Goal: Book appointment/travel/reservation

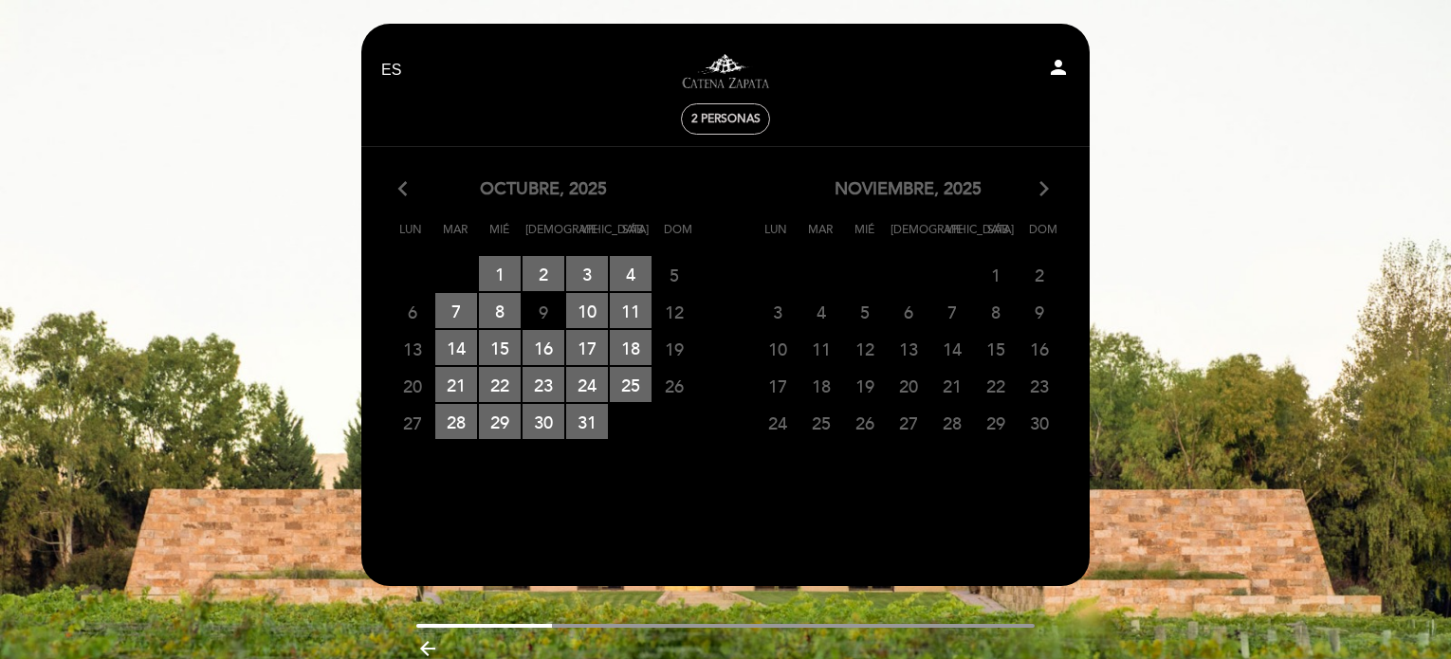
select select "es"
click at [402, 184] on icon "arrow_back_ios" at bounding box center [406, 189] width 17 height 25
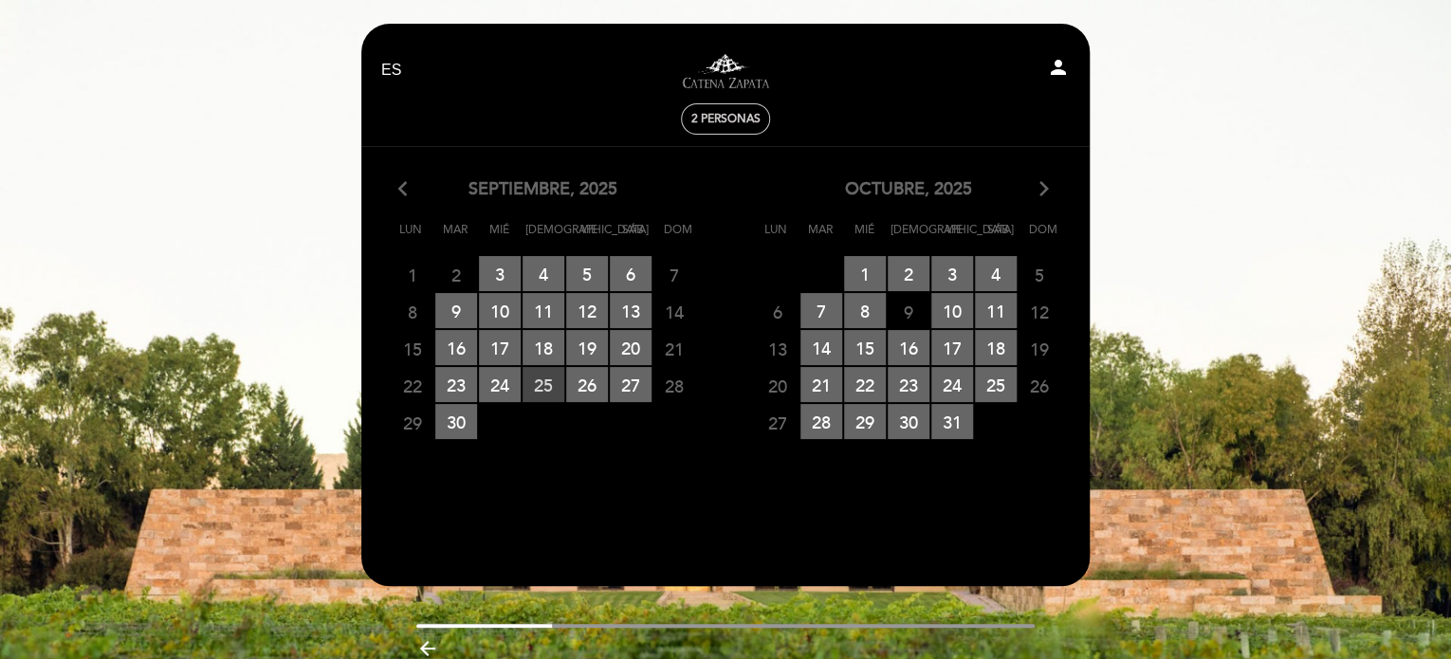
click at [542, 393] on span "25 RESERVAS DISPONIBLES" at bounding box center [544, 384] width 42 height 35
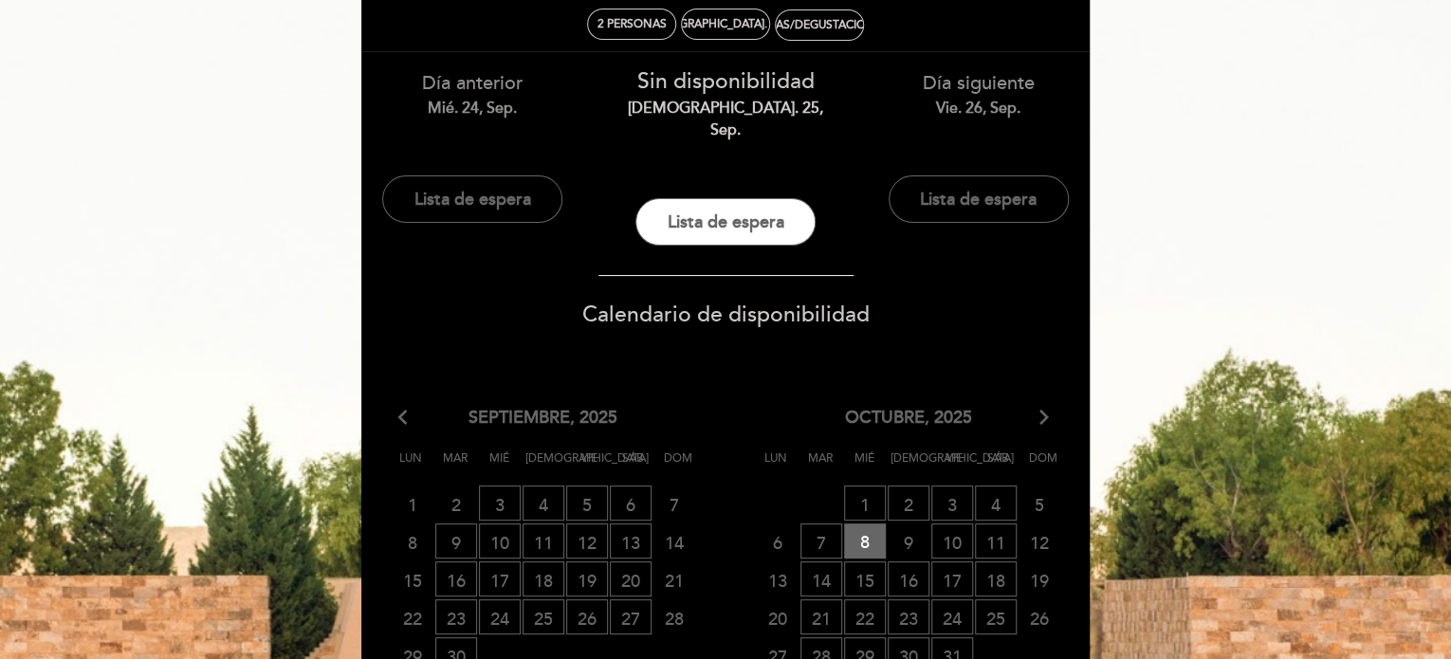
scroll to position [190, 0]
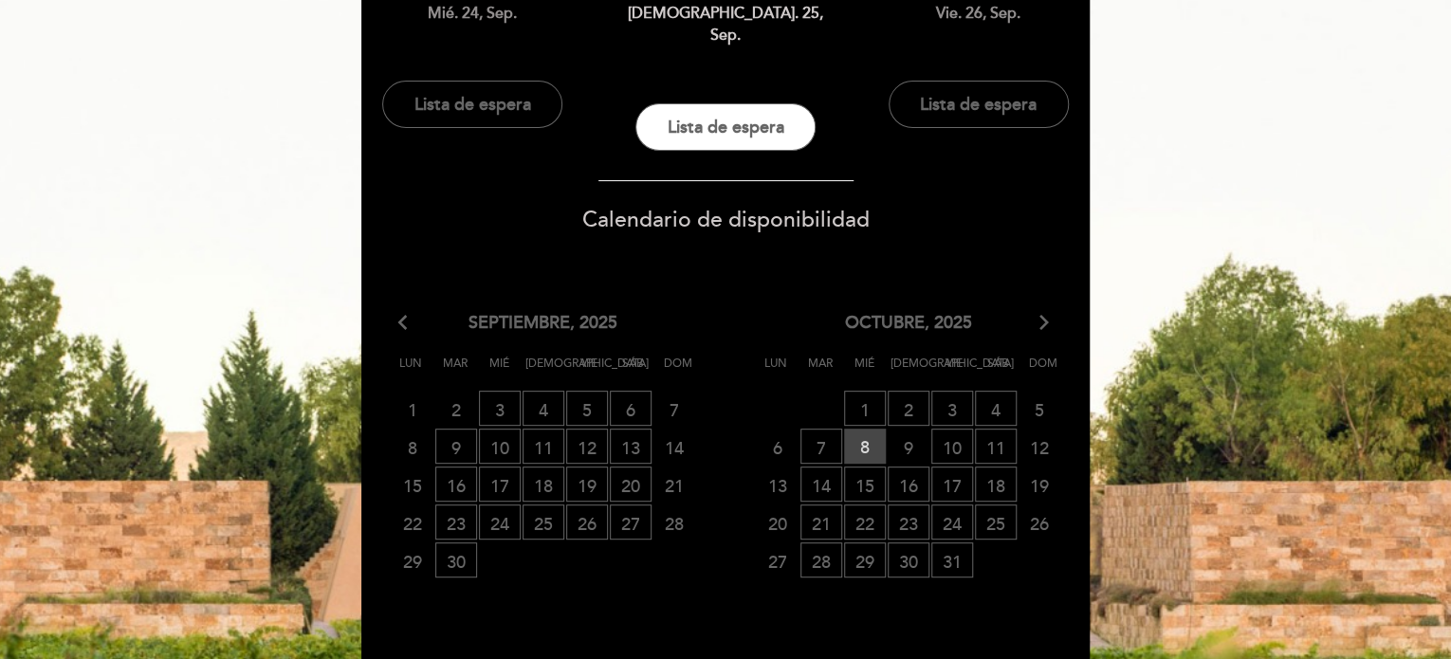
click at [861, 429] on span "8 RESERVAS DISPONIBLES" at bounding box center [865, 446] width 42 height 35
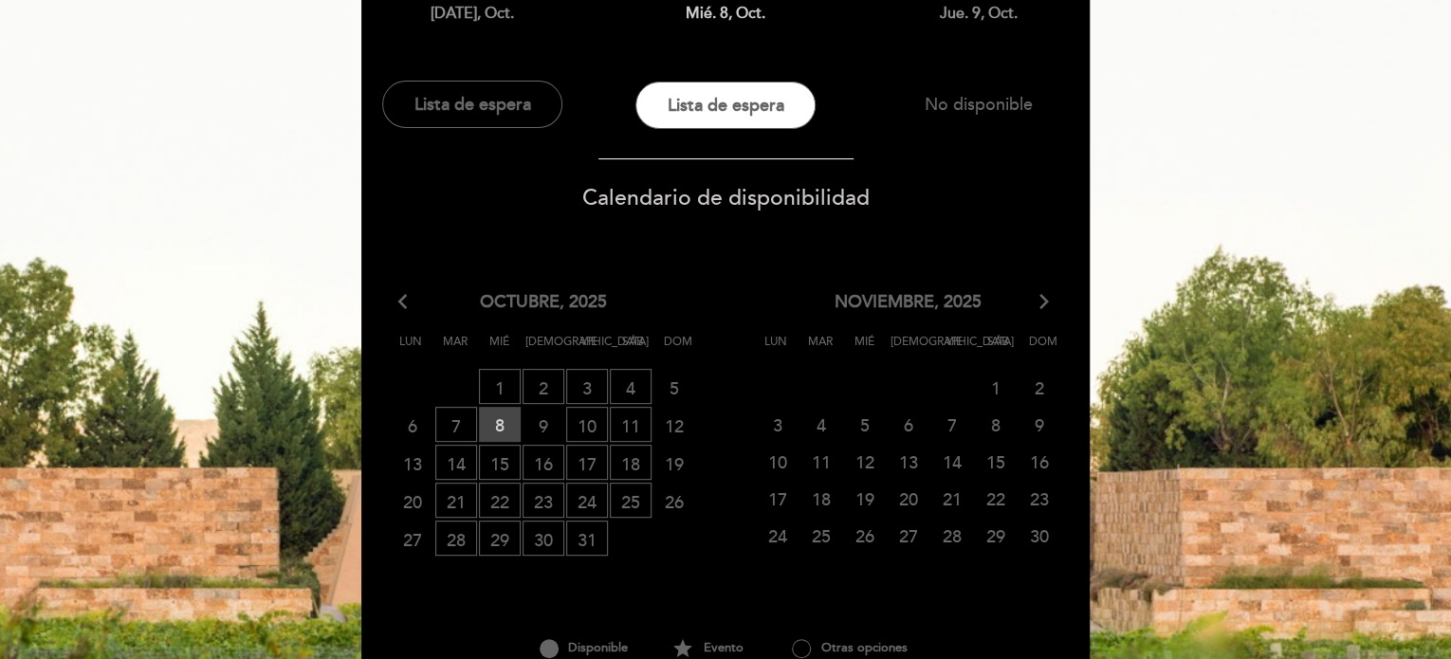
click at [509, 427] on span "8 RESERVAS DISPONIBLES" at bounding box center [500, 424] width 42 height 35
click at [396, 297] on div "arrow_back_ios octubre, 2025 arrow_forward_ios" at bounding box center [542, 302] width 365 height 25
click at [503, 433] on span "8 RESERVAS DISPONIBLES" at bounding box center [500, 424] width 42 height 35
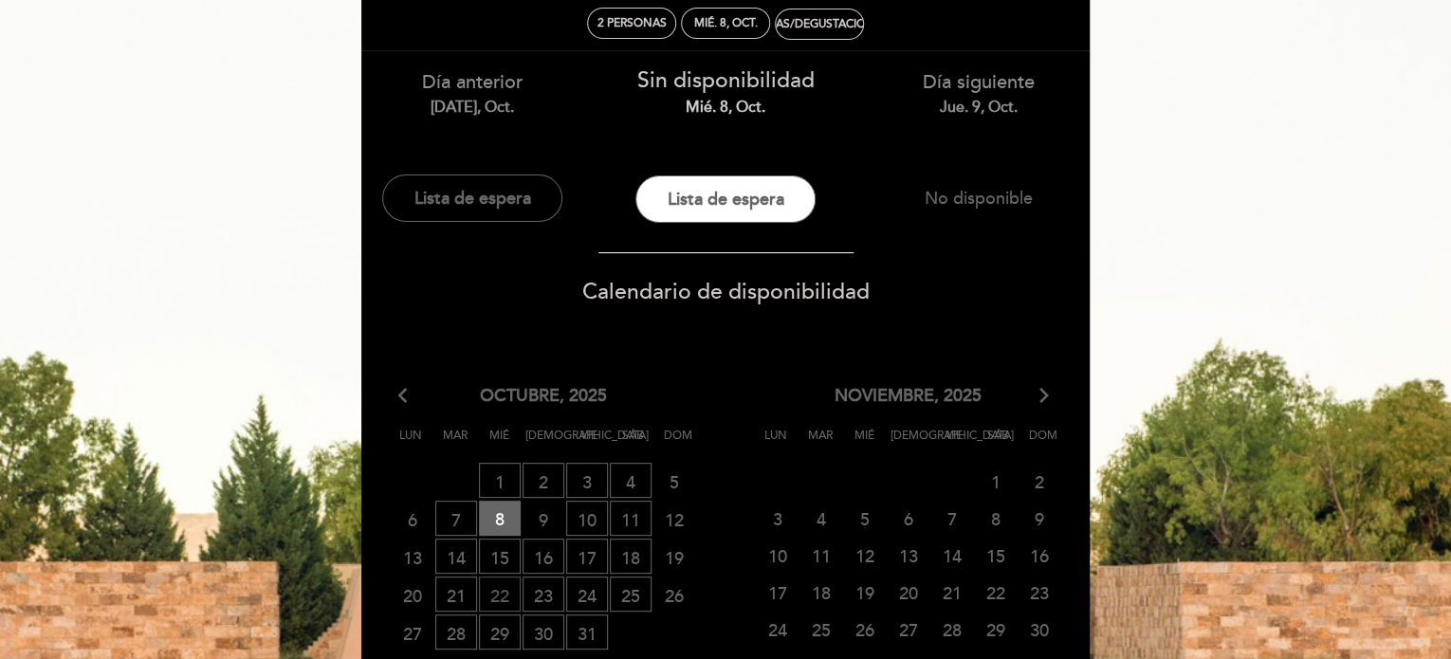
scroll to position [95, 0]
click at [880, 519] on span "5" at bounding box center [865, 519] width 42 height 35
click at [853, 522] on span "5" at bounding box center [865, 519] width 42 height 35
click at [876, 511] on span "5" at bounding box center [865, 519] width 42 height 35
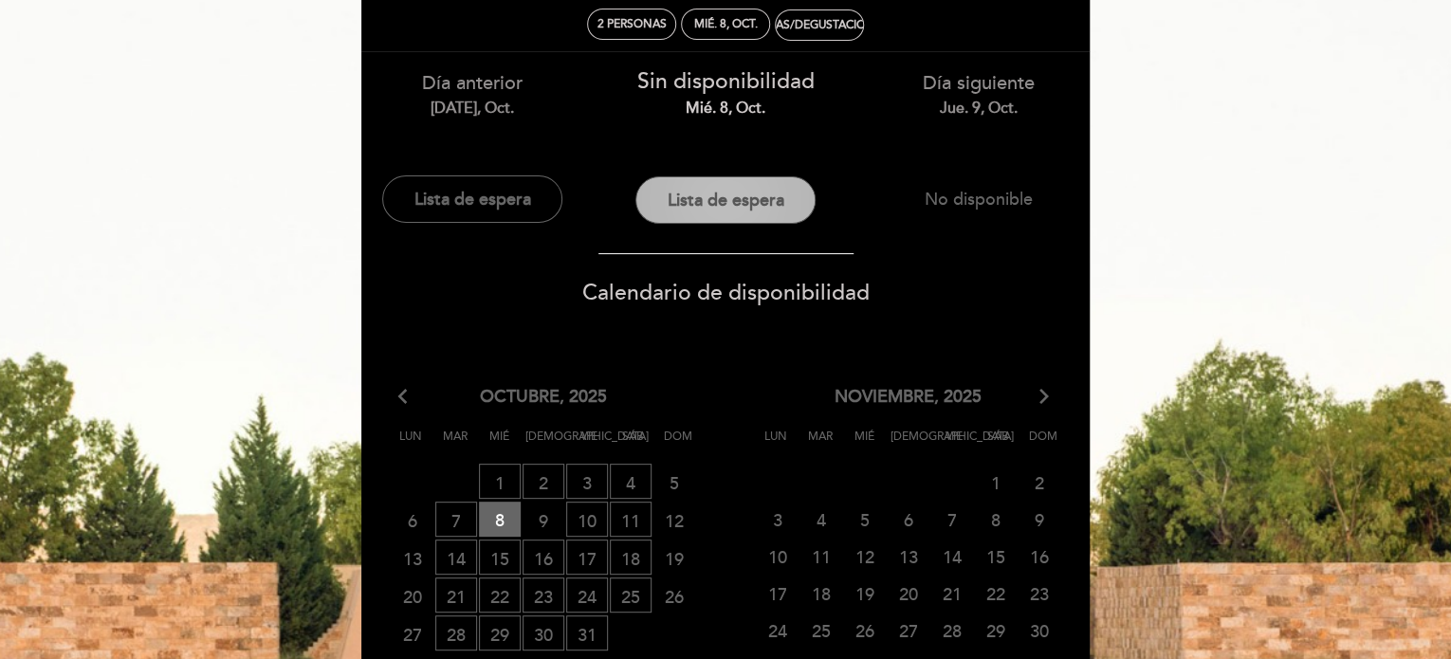
click at [747, 204] on button "Lista de espera" at bounding box center [725, 199] width 180 height 47
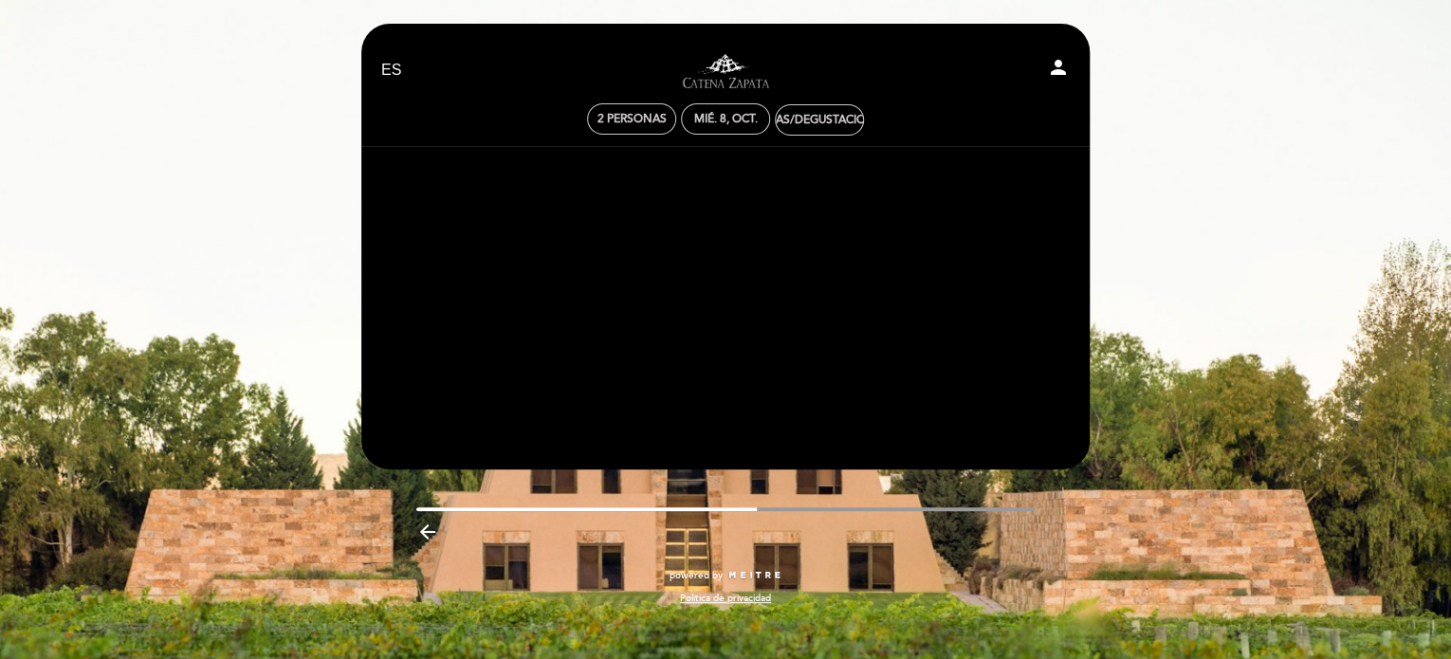
scroll to position [0, 0]
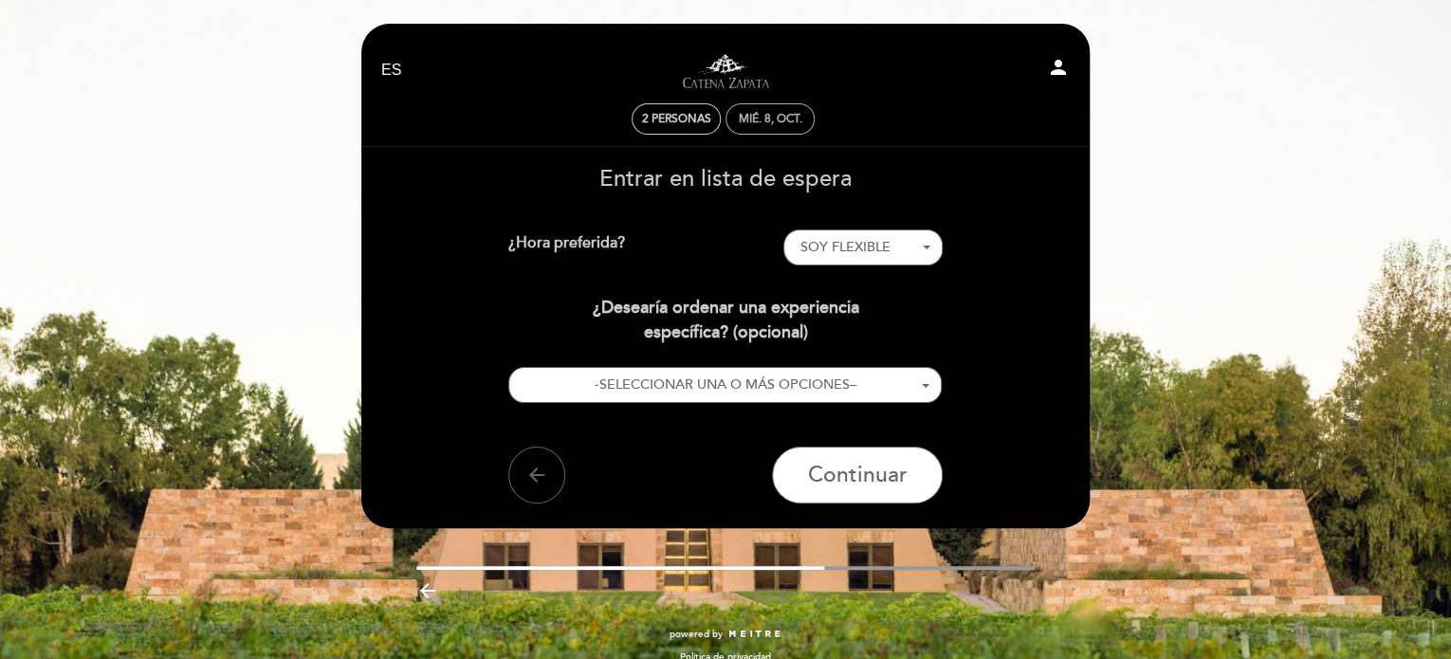
click at [762, 119] on div "mié. 8, oct." at bounding box center [771, 119] width 64 height 14
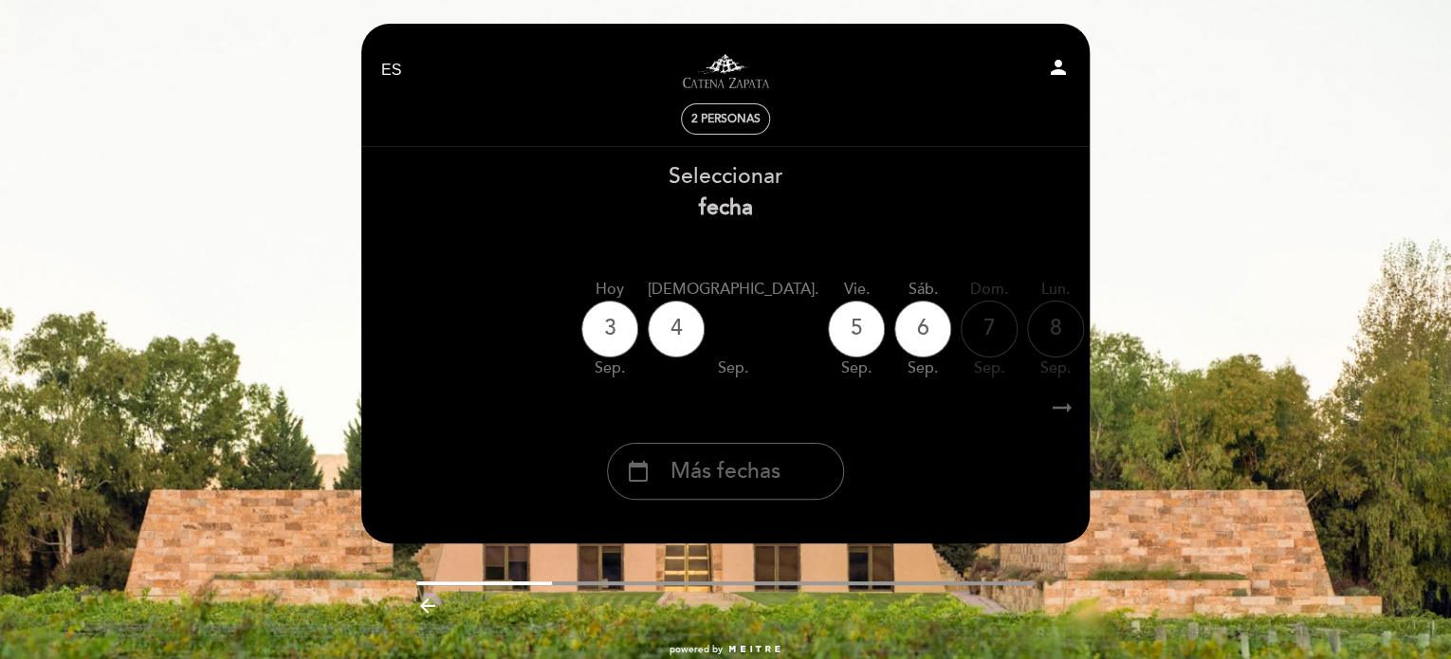
click at [757, 455] on div "calendar_today Más fechas" at bounding box center [725, 471] width 237 height 57
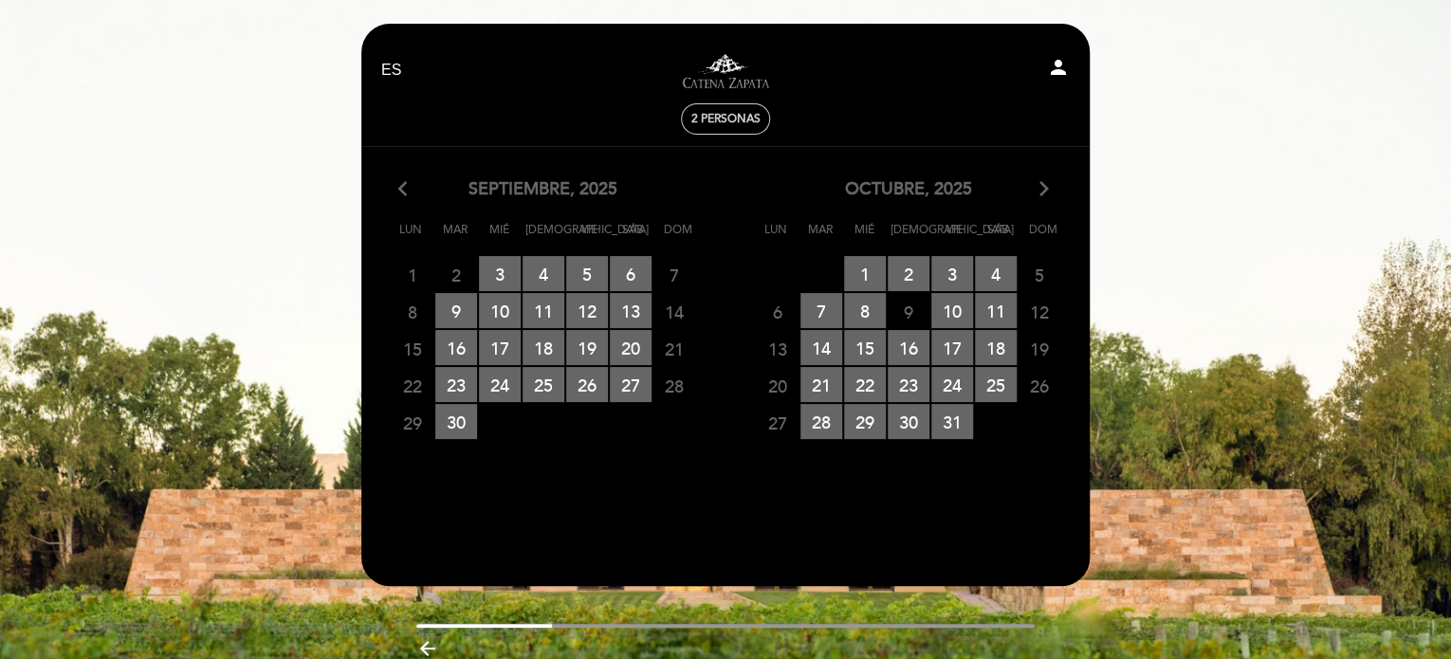
click at [1045, 189] on icon "arrow_forward_ios" at bounding box center [1044, 189] width 17 height 25
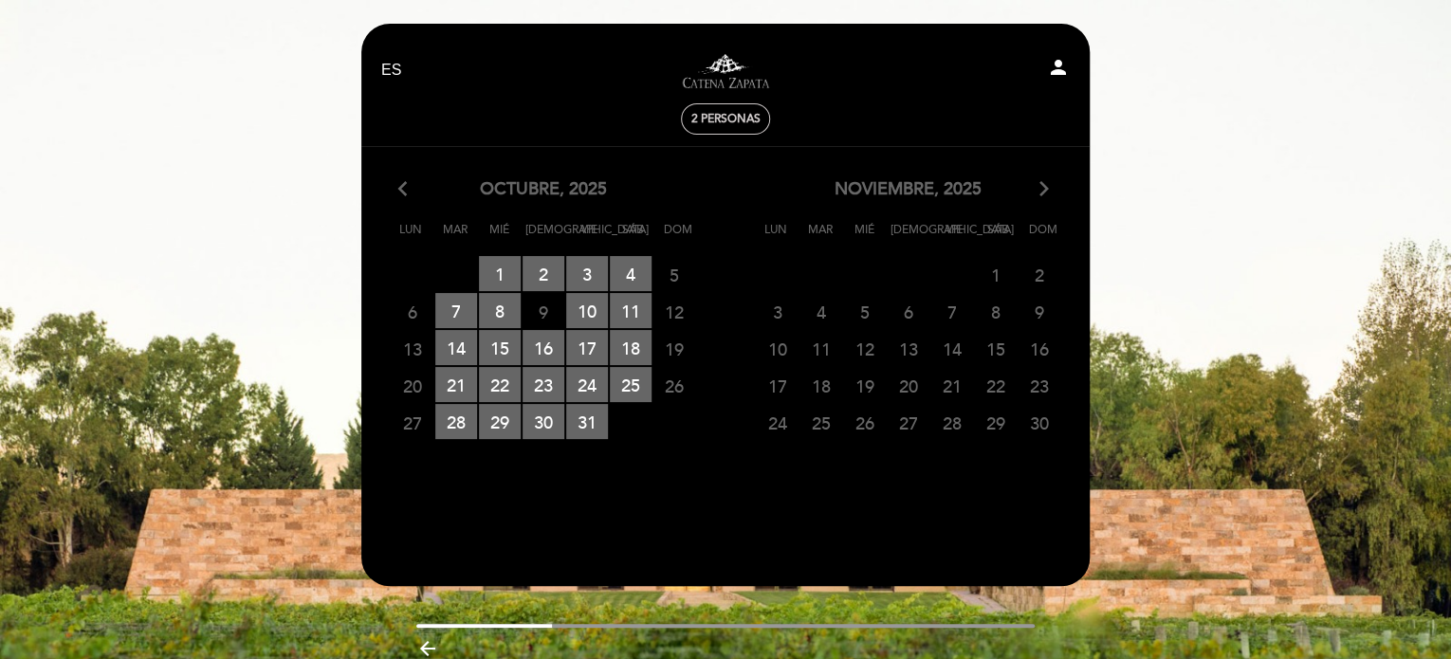
click at [908, 311] on span "6" at bounding box center [909, 311] width 42 height 35
click at [869, 314] on span "5" at bounding box center [865, 311] width 42 height 35
drag, startPoint x: 865, startPoint y: 310, endPoint x: 788, endPoint y: 254, distance: 95.0
click at [862, 310] on span "5" at bounding box center [865, 311] width 42 height 35
